Goal: Task Accomplishment & Management: Manage account settings

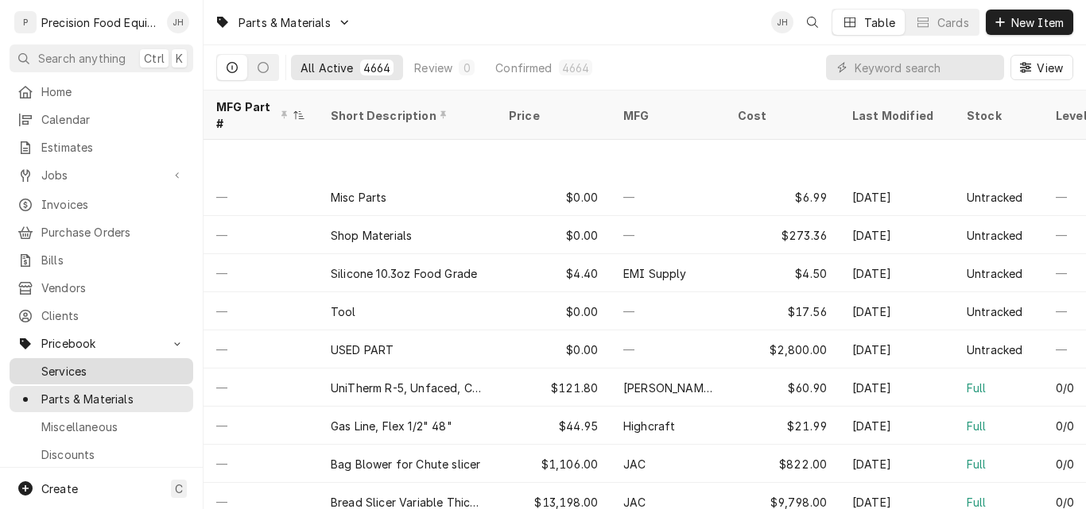
scroll to position [79, 0]
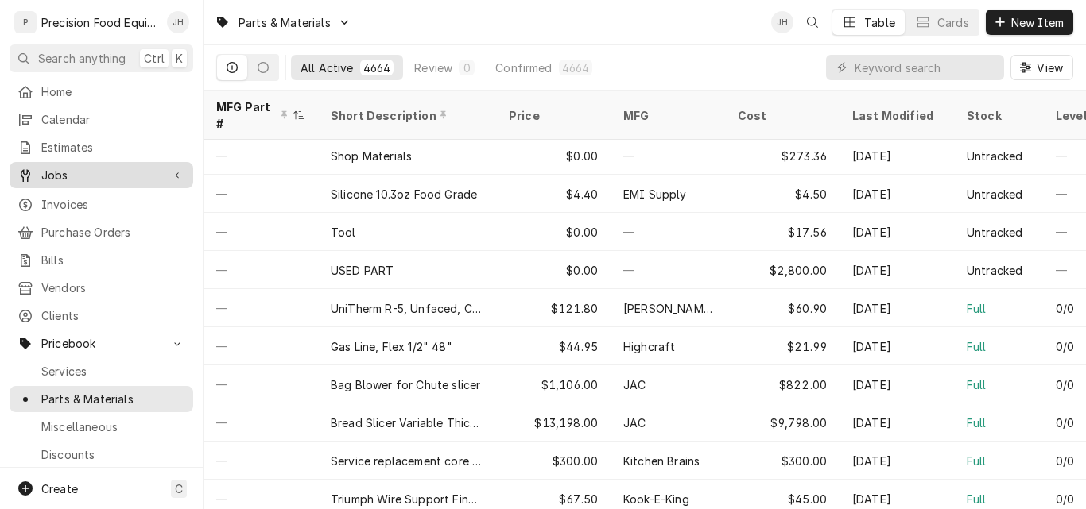
click at [63, 167] on span "Jobs" at bounding box center [101, 175] width 120 height 17
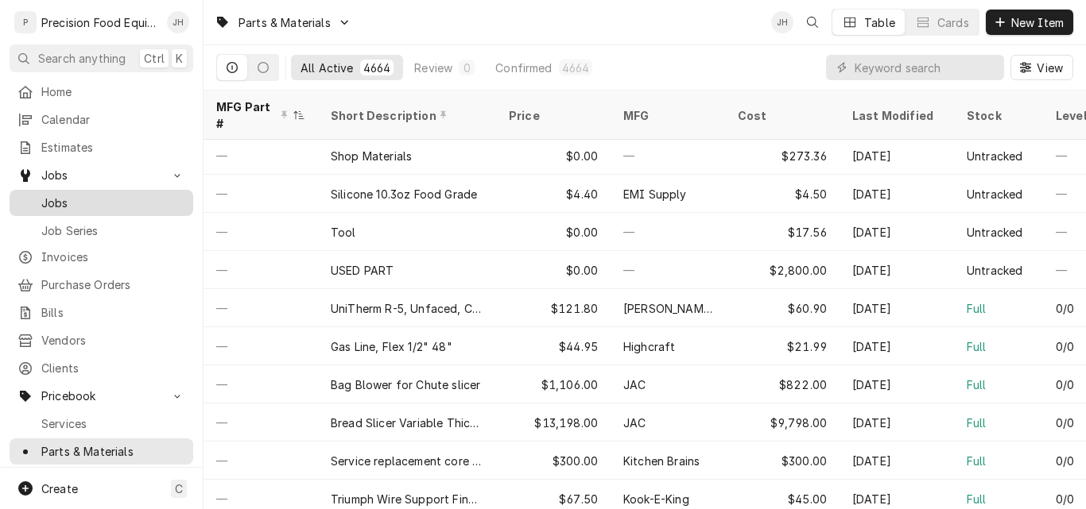
click at [74, 195] on span "Jobs" at bounding box center [113, 203] width 144 height 17
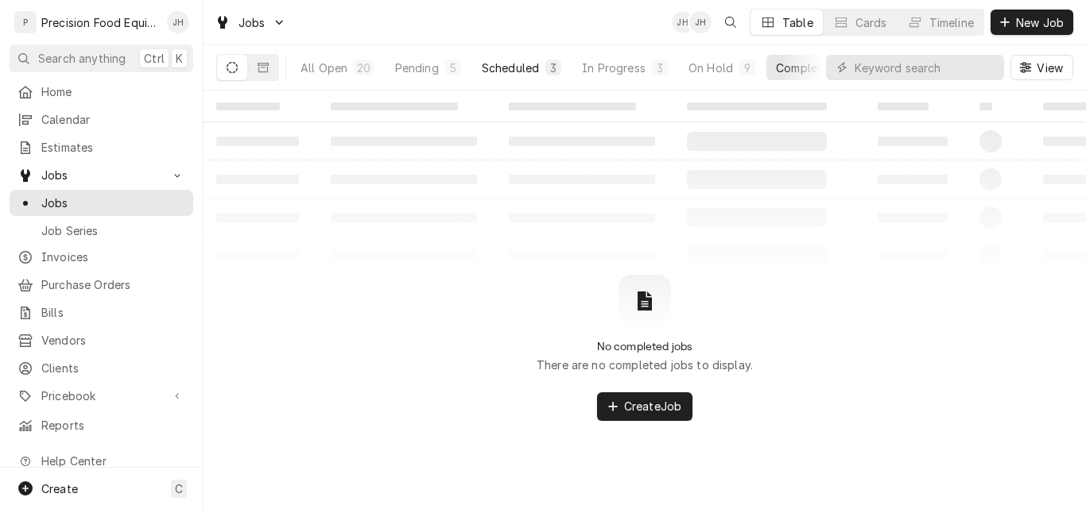
click at [517, 60] on div "Scheduled" at bounding box center [510, 68] width 57 height 17
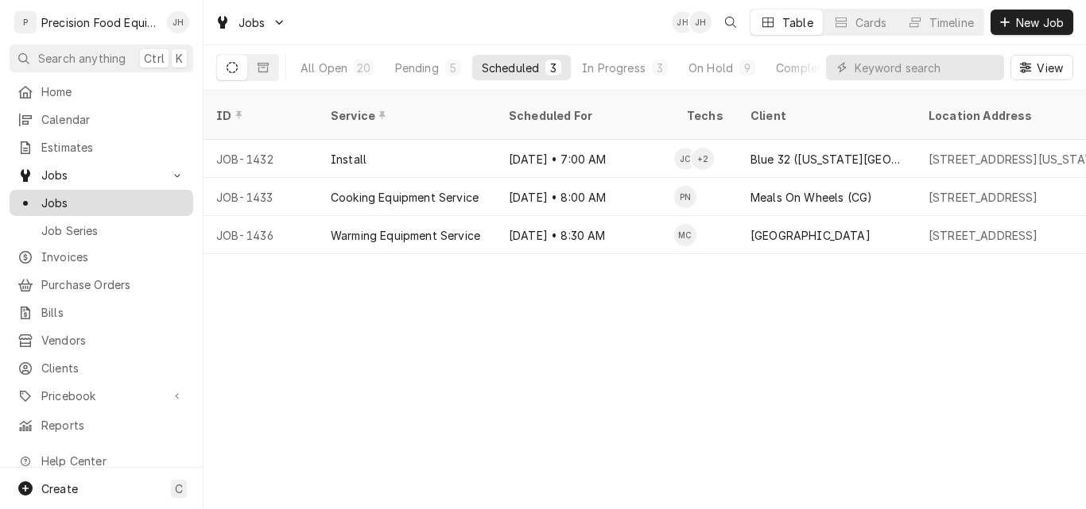
click at [41, 202] on div "Jobs" at bounding box center [101, 203] width 168 height 17
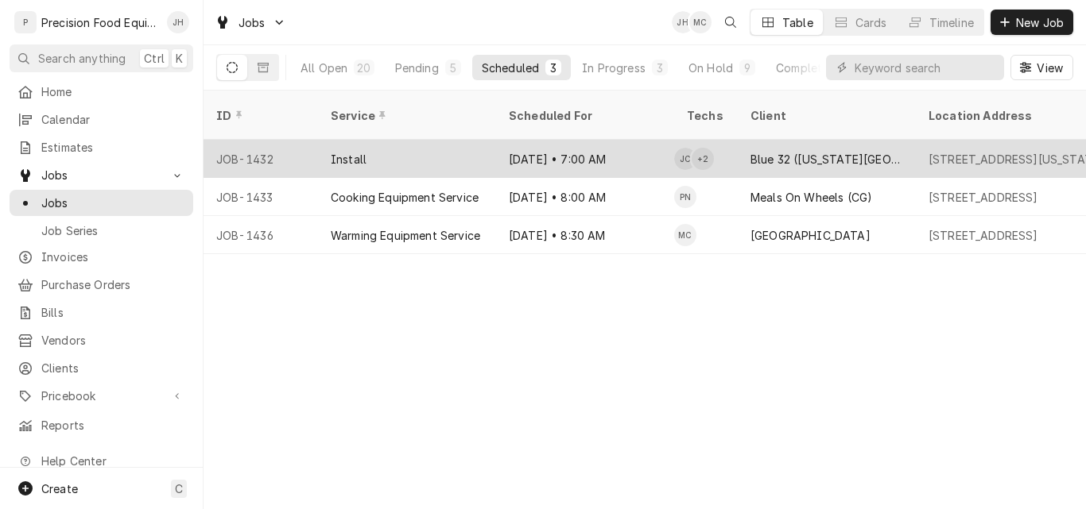
click at [428, 140] on div "Install" at bounding box center [407, 159] width 178 height 38
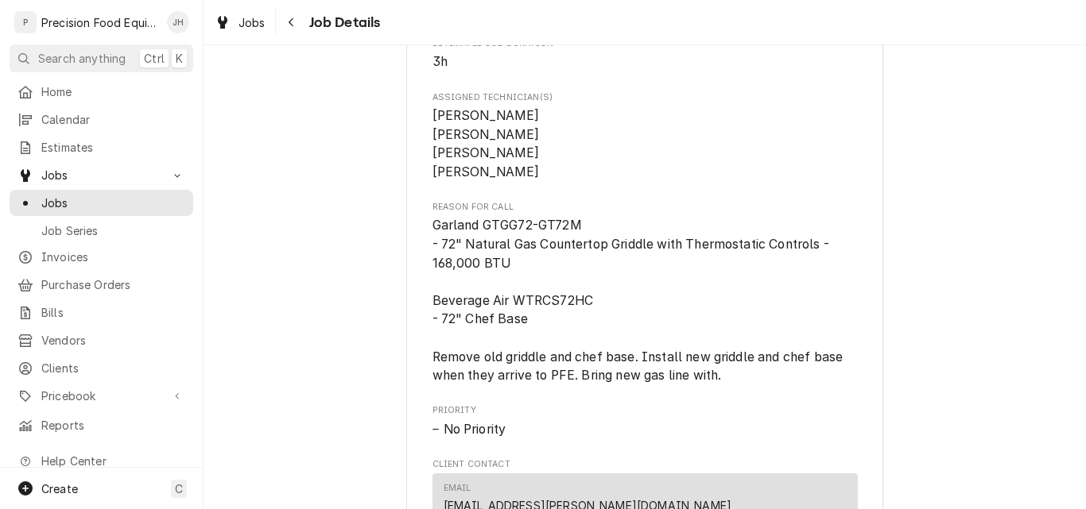
scroll to position [556, 0]
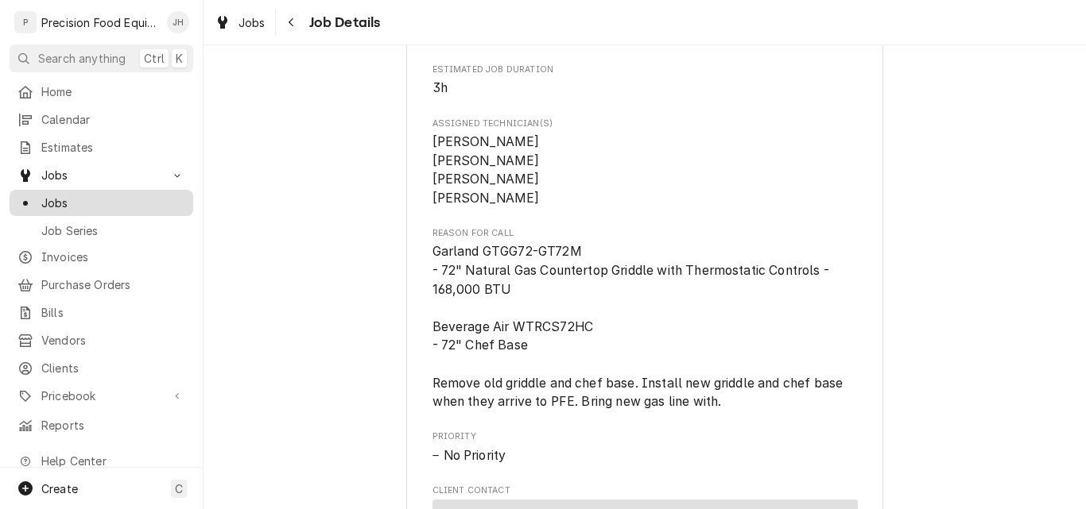
click at [73, 195] on span "Jobs" at bounding box center [113, 203] width 144 height 17
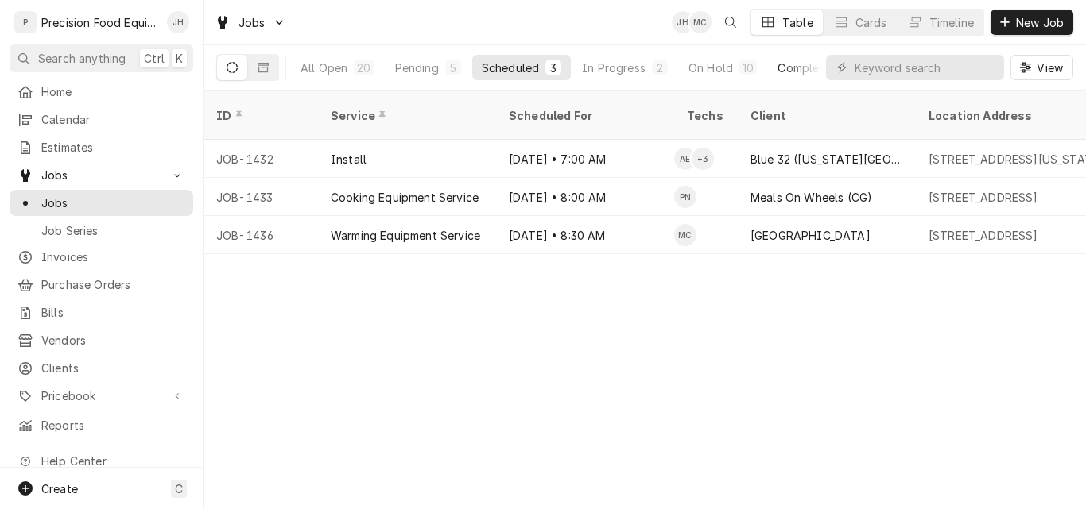
click at [798, 64] on div "Completed" at bounding box center [807, 68] width 60 height 17
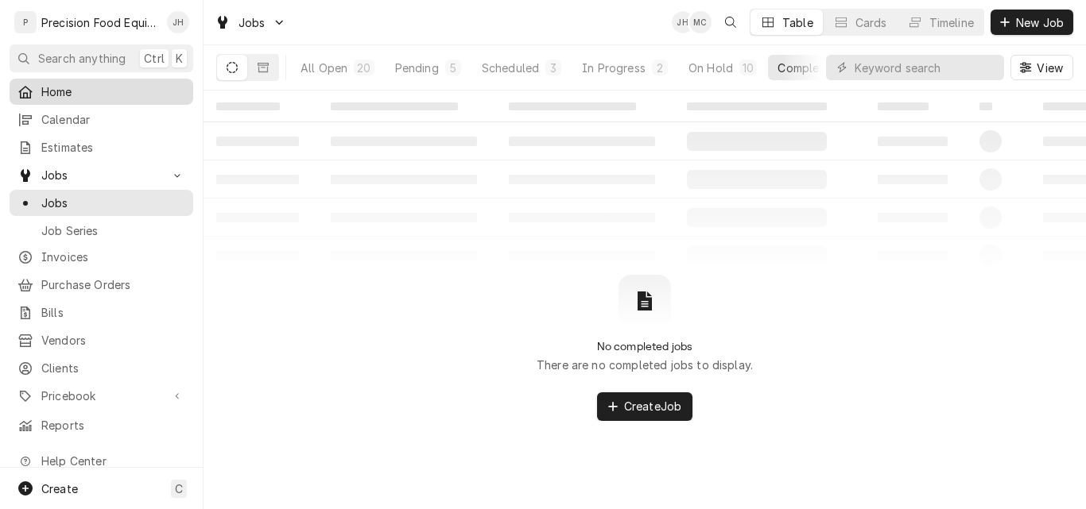
click at [81, 94] on span "Home" at bounding box center [113, 91] width 144 height 17
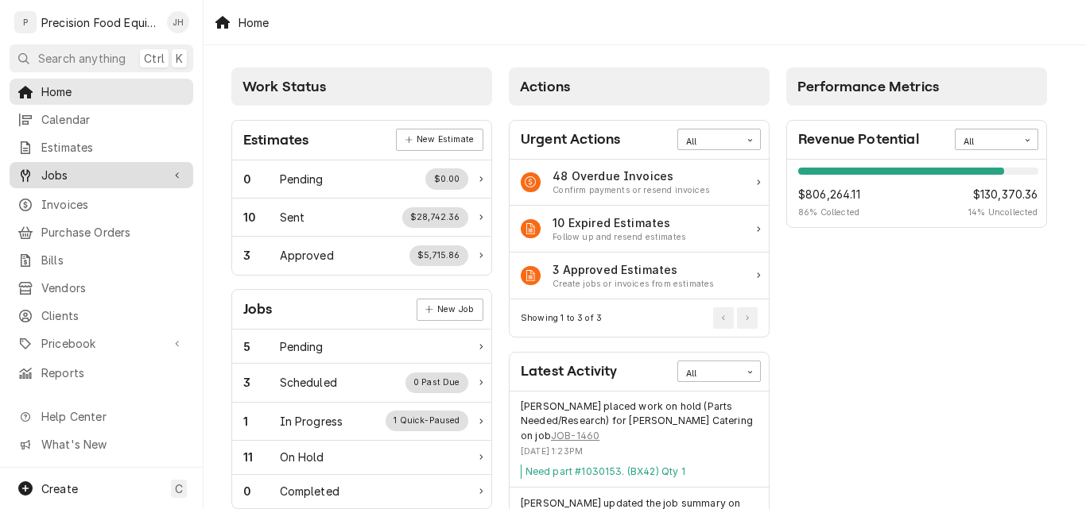
click at [87, 174] on span "Jobs" at bounding box center [101, 175] width 120 height 17
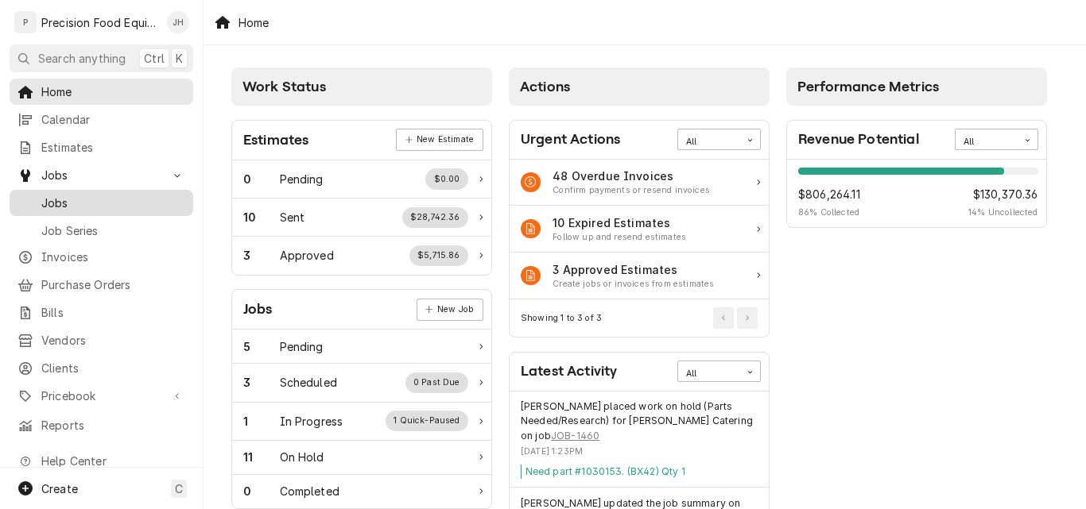
click at [81, 195] on span "Jobs" at bounding box center [113, 203] width 144 height 17
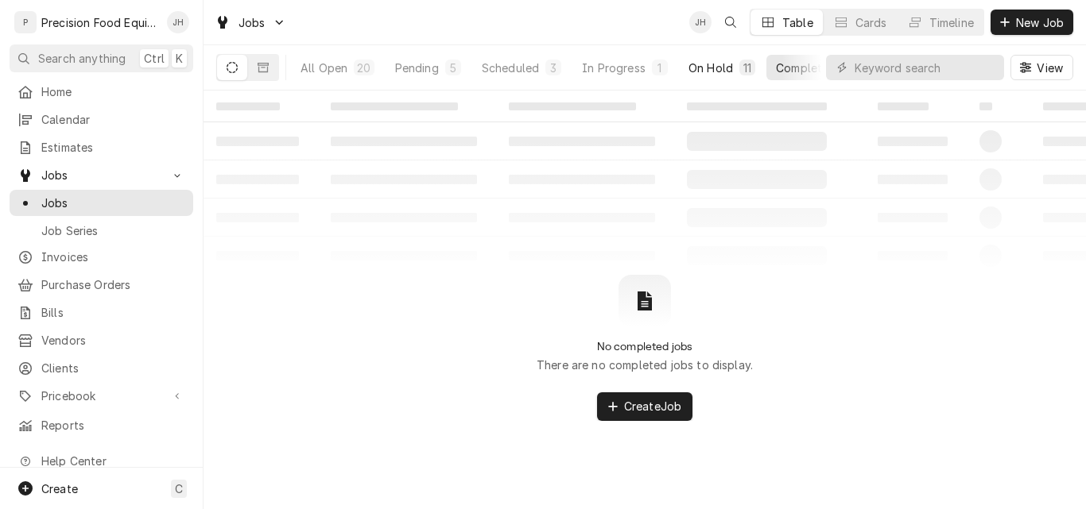
click at [718, 65] on div "On Hold" at bounding box center [710, 68] width 45 height 17
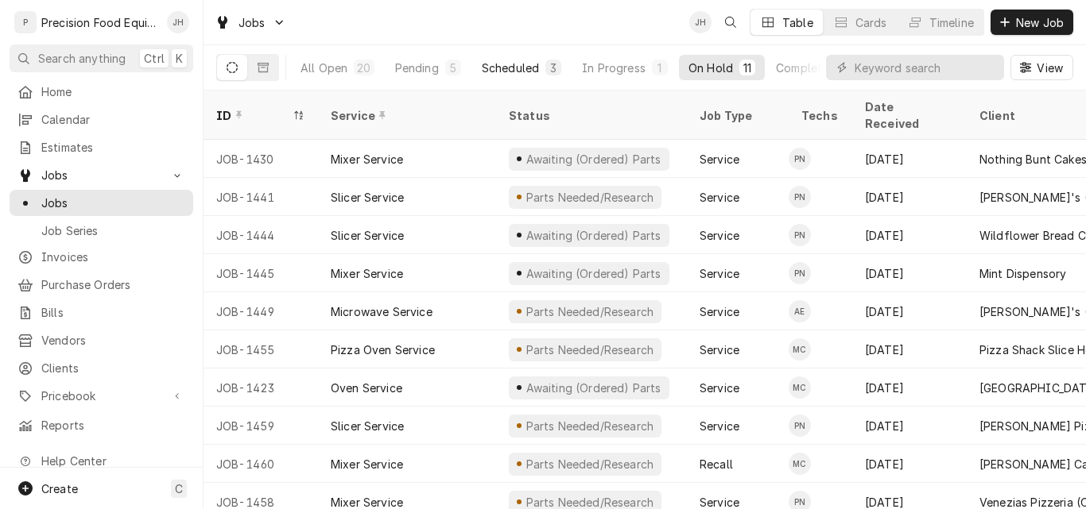
click at [545, 65] on div "3" at bounding box center [553, 68] width 16 height 16
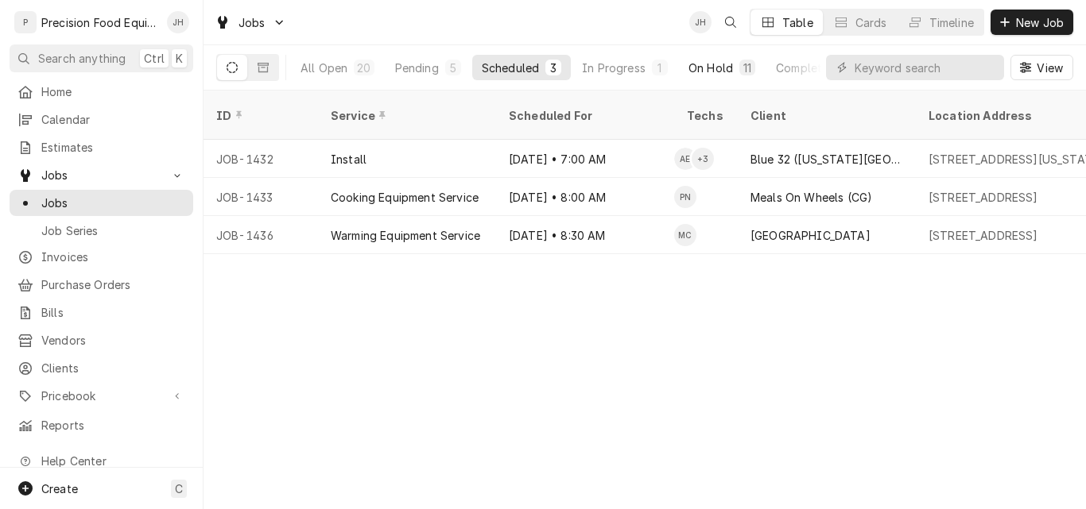
click at [733, 61] on button "On Hold 11" at bounding box center [722, 67] width 86 height 25
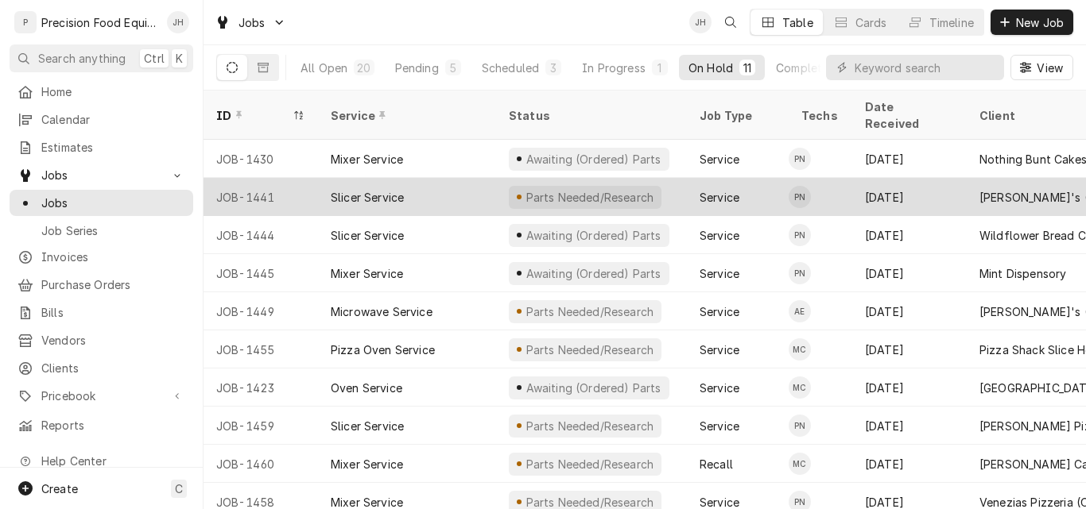
click at [997, 189] on div "[PERSON_NAME]'s (#1885)" at bounding box center [1052, 197] width 146 height 17
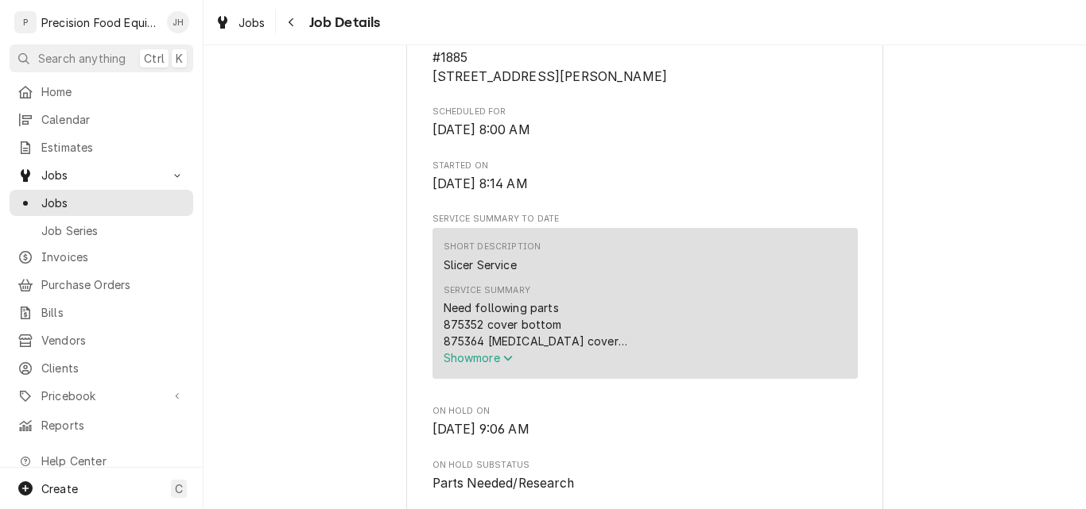
scroll to position [397, 0]
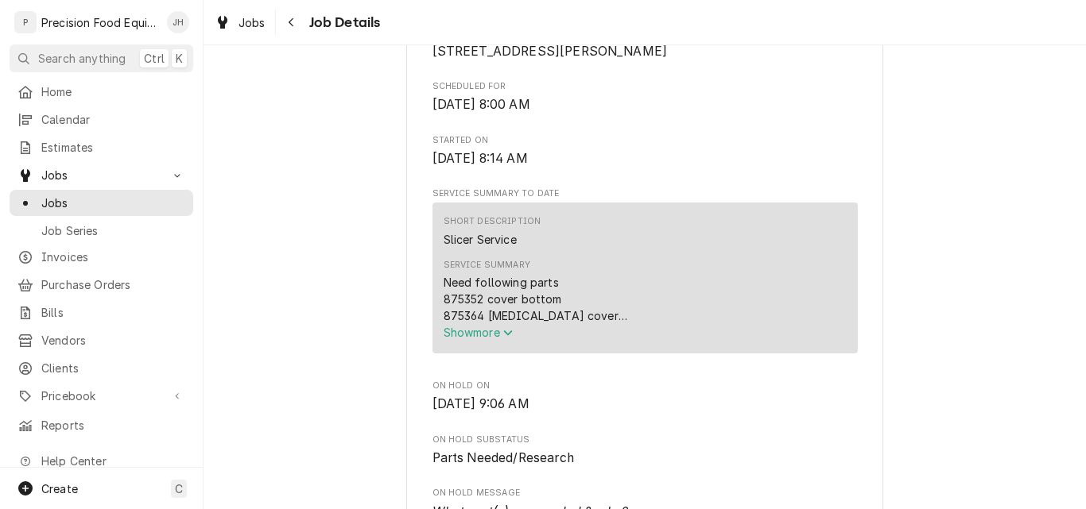
click at [500, 339] on span "Show more" at bounding box center [478, 333] width 70 height 14
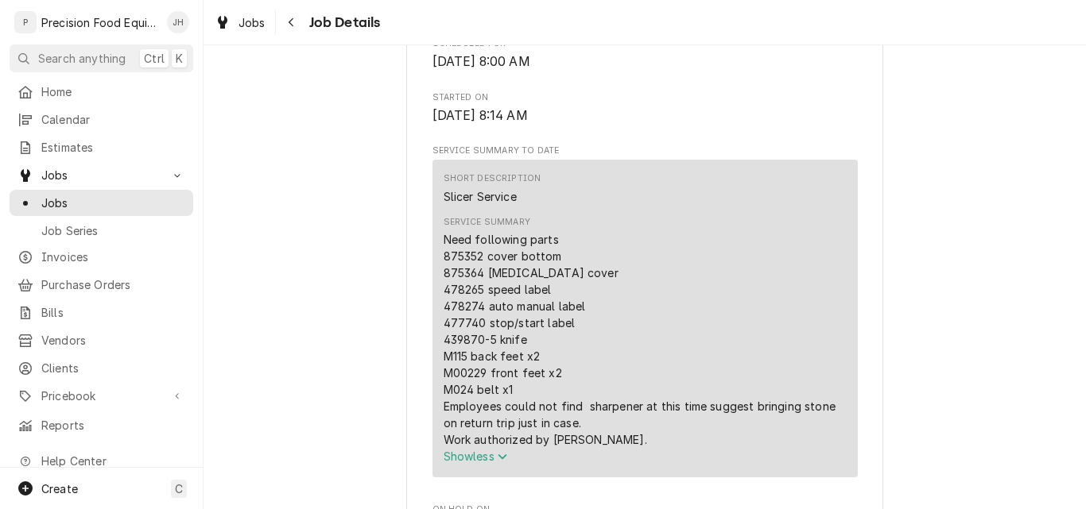
scroll to position [477, 0]
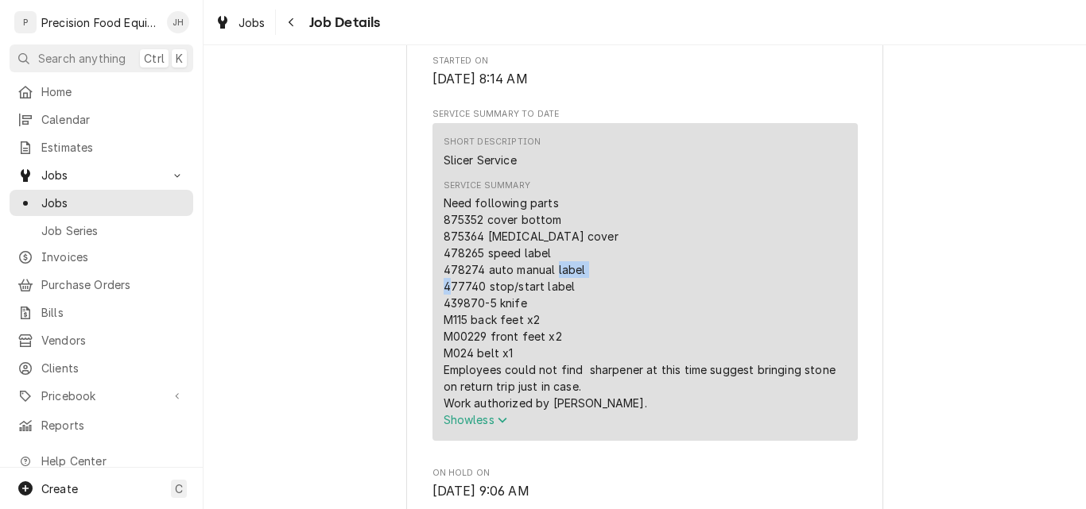
drag, startPoint x: 482, startPoint y: 306, endPoint x: 426, endPoint y: 308, distance: 56.4
click at [432, 308] on div "Short Description Slicer Service Service Summary Need following parts 875352 co…" at bounding box center [644, 281] width 425 height 317
copy div "477740"
click at [561, 288] on div "Need following parts 875352 cover bottom 875364 [MEDICAL_DATA] cover 478265 spe…" at bounding box center [644, 303] width 403 height 217
drag, startPoint x: 478, startPoint y: 288, endPoint x: 439, endPoint y: 291, distance: 39.1
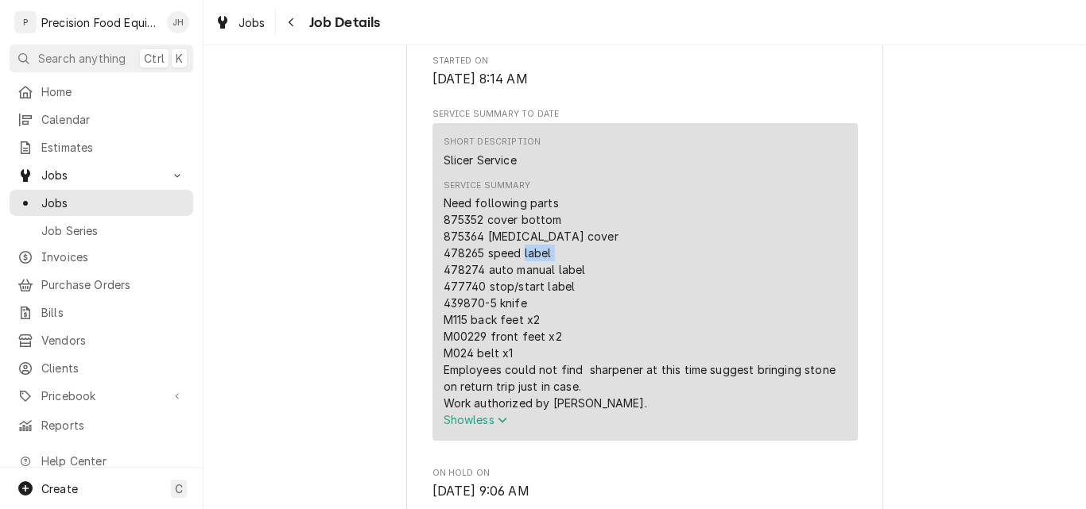
click at [443, 291] on div "Need following parts 875352 cover bottom 875364 retainer cover 478265 speed lab…" at bounding box center [644, 303] width 403 height 217
copy div "478274"
